Goal: Download file/media

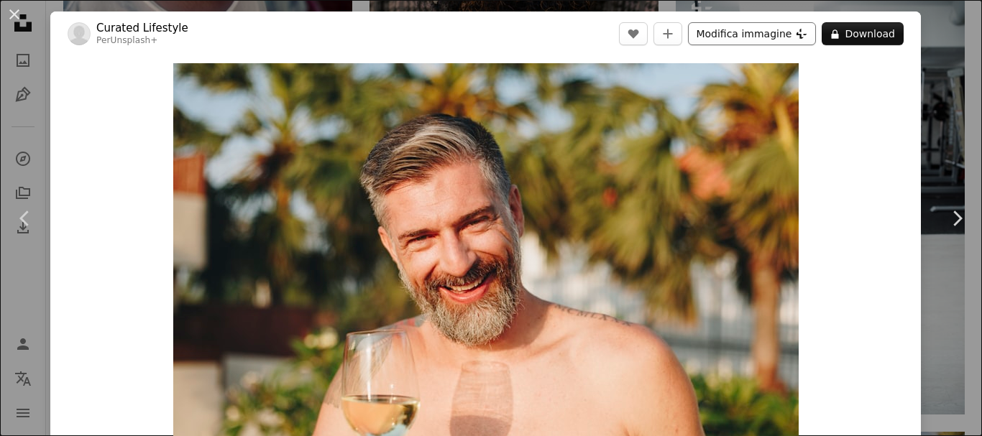
scroll to position [37370, 0]
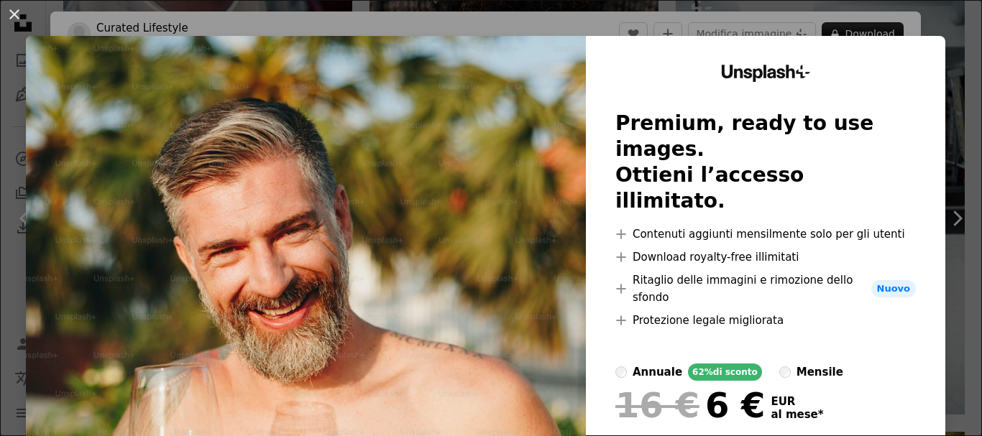
click at [438, 104] on img at bounding box center [306, 292] width 560 height 512
click at [401, 195] on img at bounding box center [306, 292] width 560 height 512
click at [434, 236] on img at bounding box center [306, 292] width 560 height 512
click at [15, 17] on button "An X shape" at bounding box center [14, 14] width 17 height 17
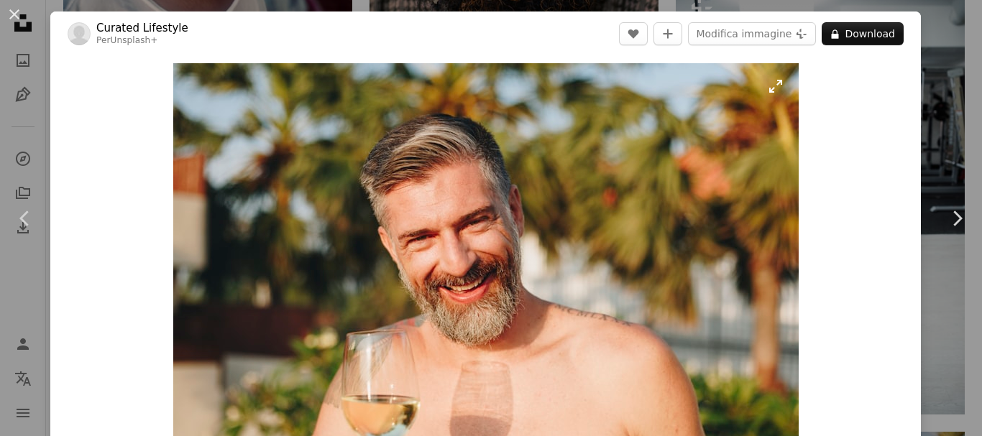
click at [584, 234] on img "Ingrandisci questa immagine" at bounding box center [485, 271] width 625 height 417
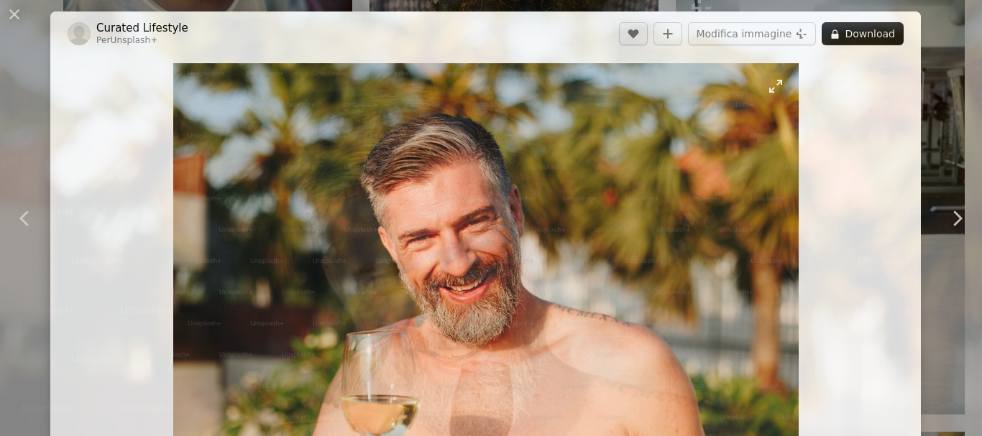
scroll to position [106, 0]
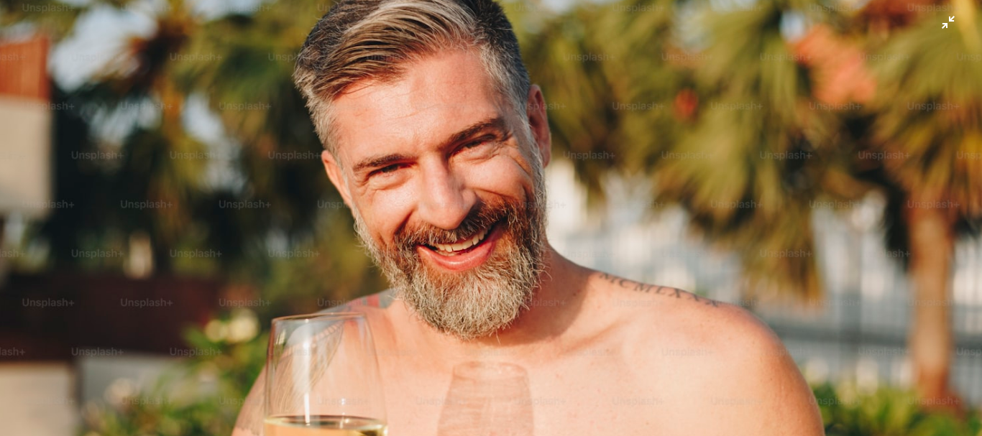
click at [585, 224] on img "Rimpicciolisci questa immagine" at bounding box center [490, 221] width 983 height 655
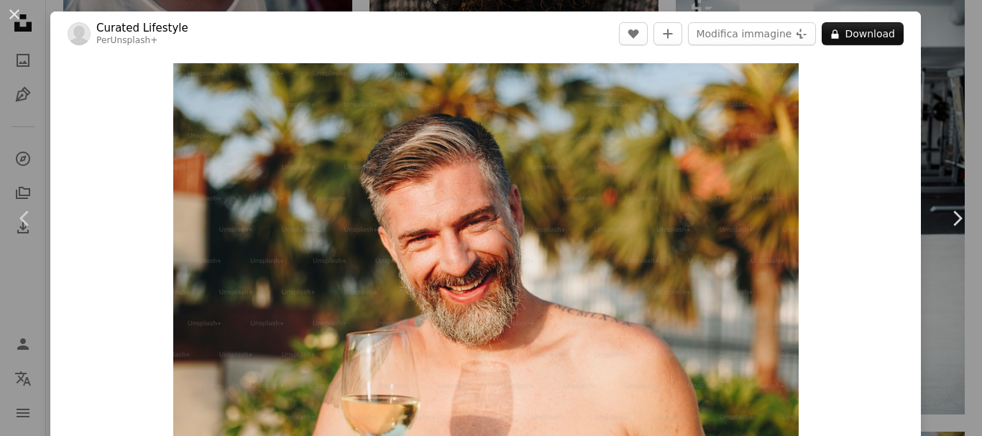
scroll to position [44, 0]
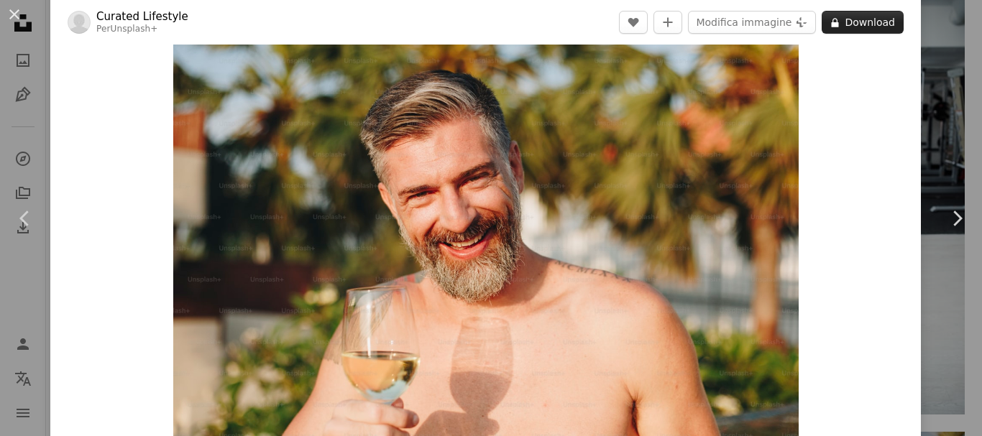
click at [862, 22] on button "A lock Download" at bounding box center [862, 22] width 82 height 23
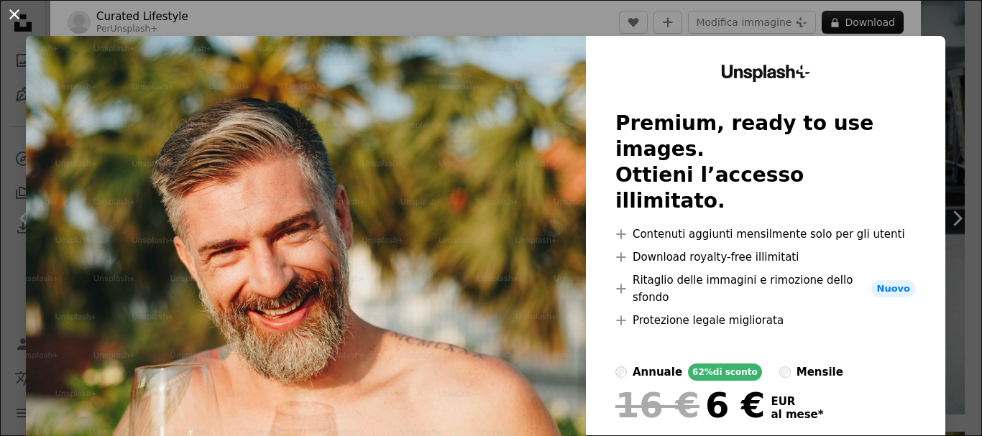
click at [14, 17] on button "An X shape" at bounding box center [14, 14] width 17 height 17
